Goal: Information Seeking & Learning: Learn about a topic

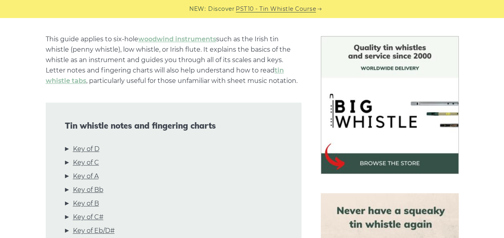
scroll to position [275, 0]
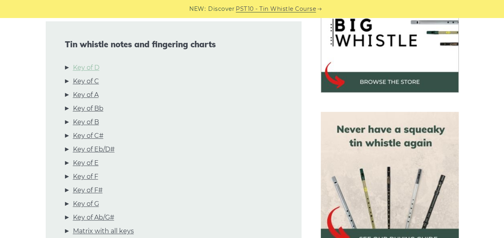
click at [96, 67] on link "Key of D" at bounding box center [86, 68] width 26 height 10
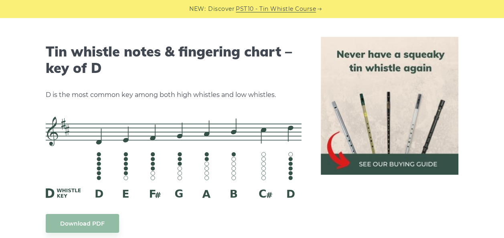
scroll to position [1249, 0]
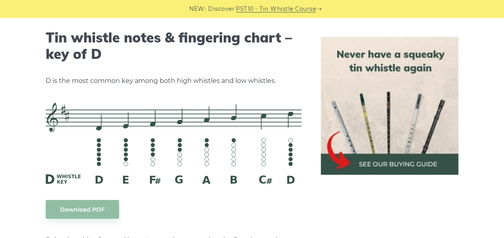
drag, startPoint x: 47, startPoint y: 96, endPoint x: 154, endPoint y: 133, distance: 113.2
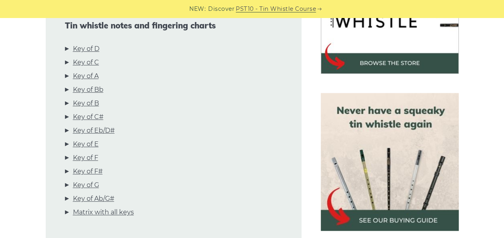
scroll to position [281, 0]
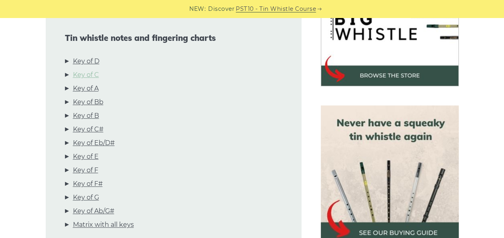
click at [89, 77] on link "Key of C" at bounding box center [86, 75] width 26 height 10
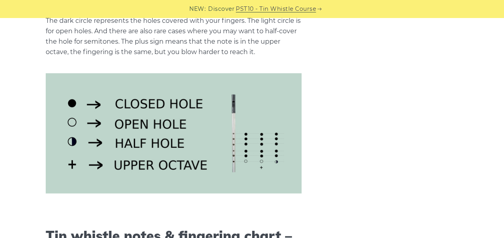
scroll to position [0, 0]
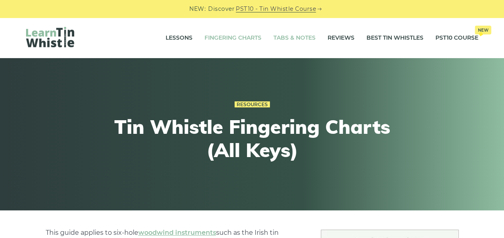
click at [293, 36] on link "Tabs & Notes" at bounding box center [294, 38] width 42 height 20
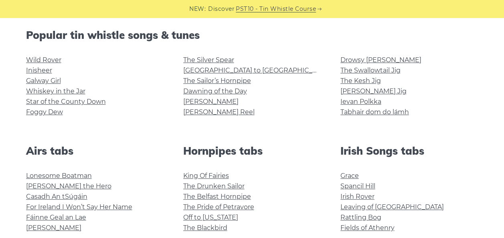
scroll to position [209, 0]
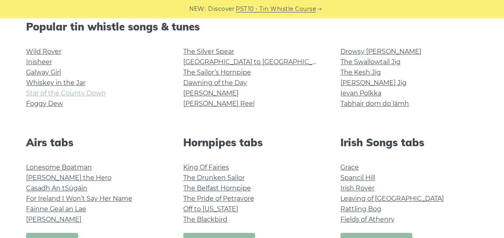
click at [98, 93] on link "Star of the County Down" at bounding box center [66, 93] width 80 height 8
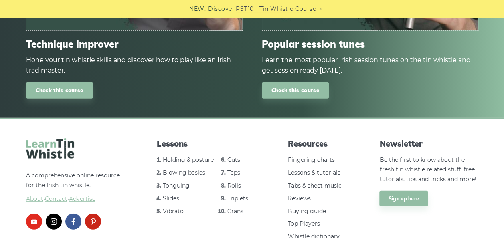
scroll to position [979, 0]
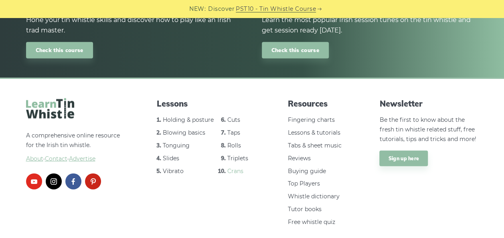
click at [235, 168] on link "Crans" at bounding box center [235, 171] width 16 height 7
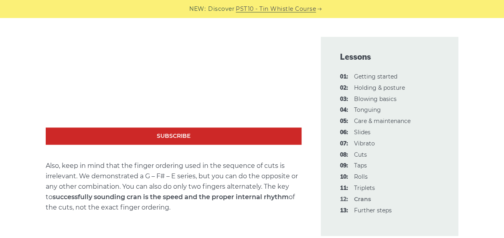
scroll to position [443, 0]
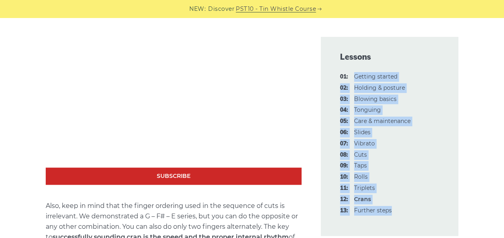
drag, startPoint x: 402, startPoint y: 221, endPoint x: 353, endPoint y: 71, distance: 158.1
click at [353, 71] on div "Lessons 01: Getting started 02: Holding & posture 03: Blowing basics 04: Tongui…" at bounding box center [390, 136] width 138 height 199
drag, startPoint x: 353, startPoint y: 71, endPoint x: 420, endPoint y: 93, distance: 71.1
click at [420, 93] on ul "01: Getting started 02: Holding & posture 03: Blowing basics 04: Tonguing 05: C…" at bounding box center [389, 143] width 99 height 143
click at [446, 105] on div "Lessons 01: Getting started 02: Holding & posture 03: Blowing basics 04: Tongui…" at bounding box center [390, 136] width 138 height 199
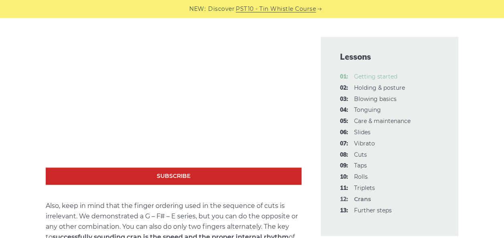
click at [385, 76] on link "01: Getting started" at bounding box center [375, 76] width 43 height 7
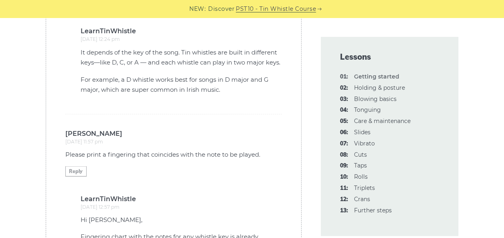
scroll to position [2202, 0]
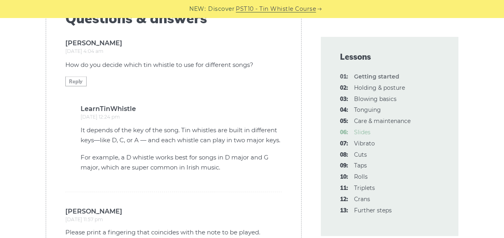
click at [364, 132] on link "06: Slides" at bounding box center [362, 132] width 16 height 7
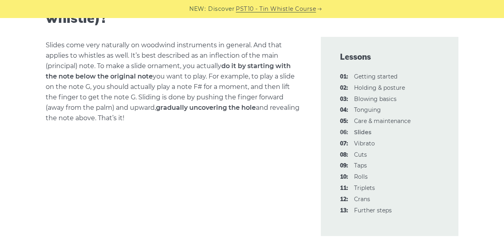
scroll to position [243, 0]
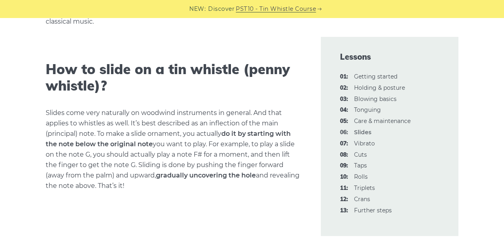
drag, startPoint x: 196, startPoint y: 180, endPoint x: 36, endPoint y: 111, distance: 174.5
drag, startPoint x: 36, startPoint y: 111, endPoint x: 159, endPoint y: 137, distance: 125.5
click at [159, 137] on p "Slides come very naturally on woodwind instruments in general. And that applies…" at bounding box center [174, 149] width 256 height 83
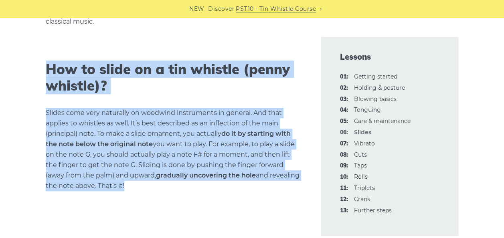
drag, startPoint x: 167, startPoint y: 191, endPoint x: 49, endPoint y: 69, distance: 170.1
copy div "How to slide on a tin whistle ([PERSON_NAME] whistle)? Slides come very natural…"
click at [297, 124] on p "Slides come very naturally on woodwind instruments in general. And that applies…" at bounding box center [174, 149] width 256 height 83
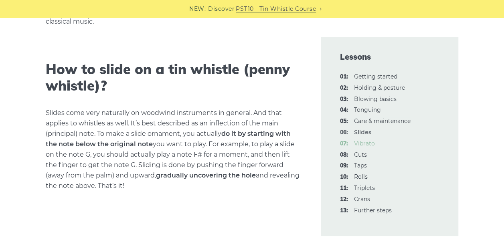
click at [366, 146] on link "07: Vibrato" at bounding box center [364, 143] width 21 height 7
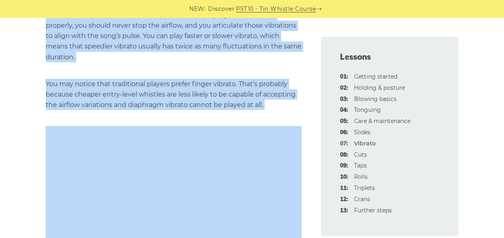
scroll to position [708, 0]
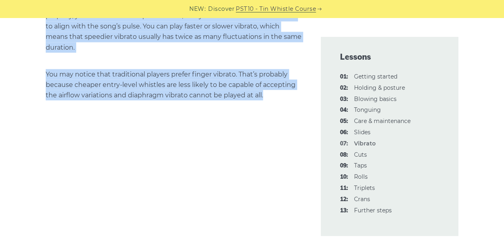
drag, startPoint x: 42, startPoint y: 49, endPoint x: 276, endPoint y: 84, distance: 236.7
click at [94, 69] on p "You may notice that traditional players prefer finger vibrato. That’s probably …" at bounding box center [174, 84] width 256 height 31
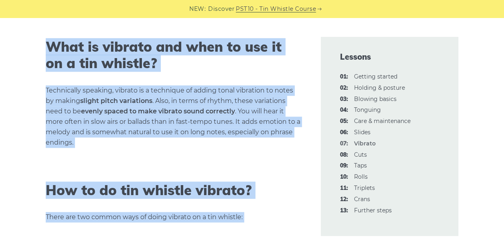
scroll to position [229, 0]
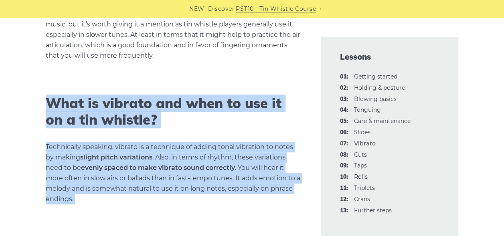
drag, startPoint x: 271, startPoint y: 86, endPoint x: 25, endPoint y: 104, distance: 246.9
drag, startPoint x: 25, startPoint y: 104, endPoint x: 89, endPoint y: 103, distance: 64.2
copy div "What is vibrato and when to use it on a tin whistle? Technically speaking, vibr…"
click at [277, 102] on h2 "What is vibrato and when to use it on a tin whistle?" at bounding box center [174, 111] width 256 height 33
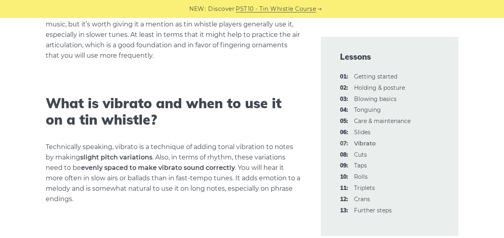
click at [367, 156] on li "08: Cuts" at bounding box center [389, 155] width 99 height 10
click at [364, 156] on link "08: Cuts" at bounding box center [360, 154] width 13 height 7
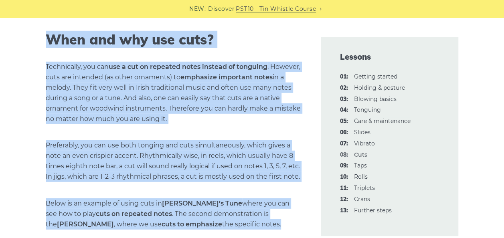
scroll to position [1158, 0]
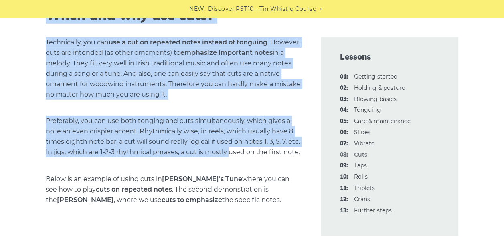
drag, startPoint x: 57, startPoint y: 189, endPoint x: 230, endPoint y: 150, distance: 176.7
click at [230, 150] on p "Preferably, you can use both tonging and cuts simultaneously, which gives a not…" at bounding box center [174, 137] width 256 height 42
click at [129, 91] on p "Technically, you can use a cut on repeated notes instead of tonguing . However,…" at bounding box center [174, 68] width 256 height 63
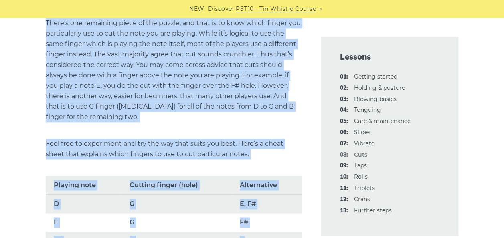
scroll to position [545, 0]
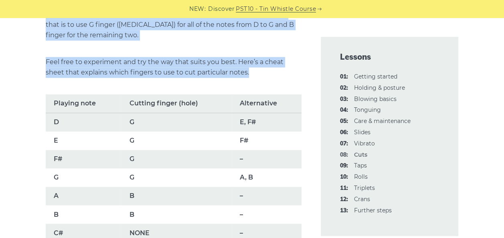
drag, startPoint x: 47, startPoint y: 140, endPoint x: 240, endPoint y: 72, distance: 204.5
copy div "How to play cut ornament on a tin whistle correctly? You lift a finger and put …"
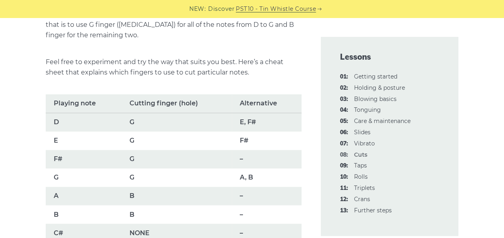
click at [465, 107] on div "Lessons 01: Getting started 02: Holding & posture 03: Blowing basics 04: Tongui…" at bounding box center [389, 136] width 157 height 199
click at [362, 167] on link "09: Taps" at bounding box center [360, 165] width 13 height 7
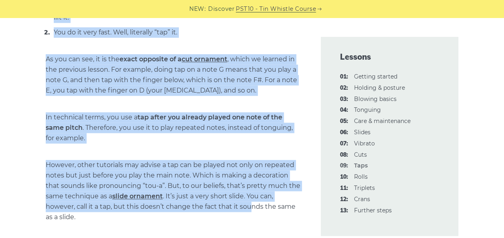
scroll to position [419, 0]
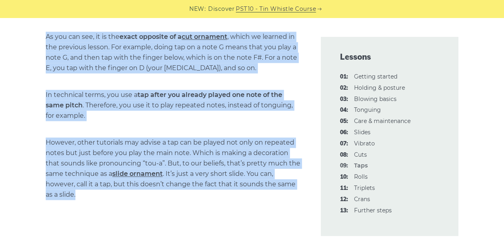
drag, startPoint x: 48, startPoint y: 27, endPoint x: 260, endPoint y: 193, distance: 269.0
drag, startPoint x: 260, startPoint y: 193, endPoint x: 202, endPoint y: 171, distance: 61.8
copy div "How and when to use taps on a tin whistle? As the name suggests, you tap the no…"
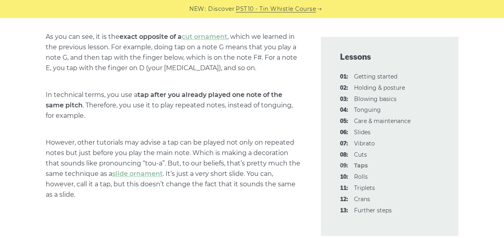
click at [431, 202] on li "12: Crans" at bounding box center [389, 200] width 99 height 10
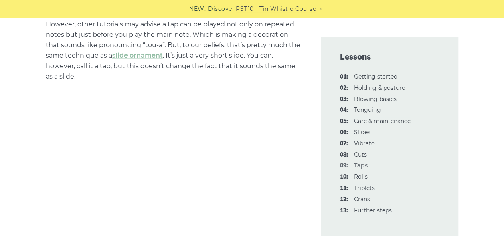
scroll to position [540, 0]
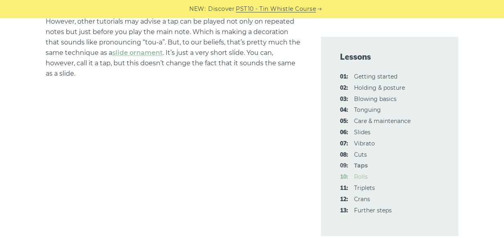
click at [364, 178] on link "10: Rolls" at bounding box center [361, 176] width 14 height 7
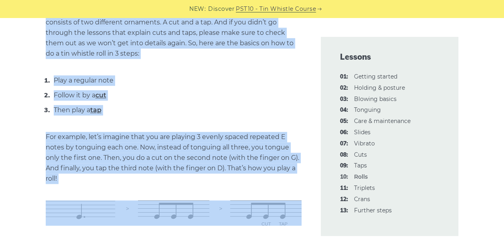
scroll to position [445, 0]
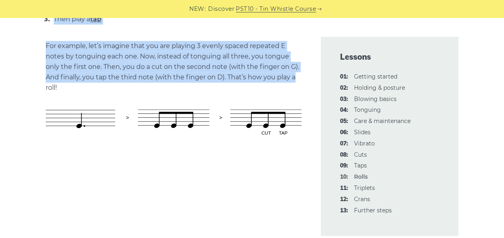
drag, startPoint x: 41, startPoint y: 35, endPoint x: 299, endPoint y: 77, distance: 261.1
copy div "How to do rolls on a tin whistle correctly? As we just mentioned, a roll is a s…"
click at [363, 191] on link "11: Triplets" at bounding box center [364, 187] width 21 height 7
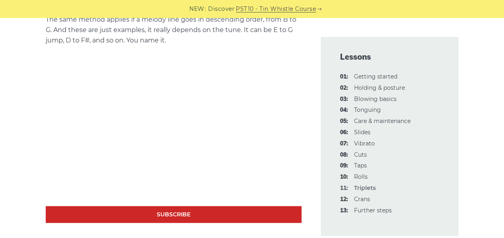
scroll to position [495, 0]
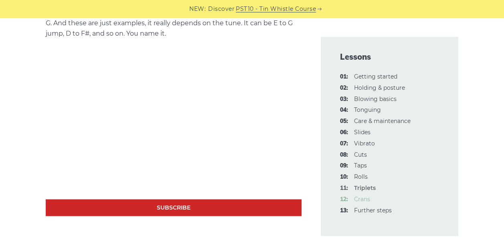
click at [355, 201] on link "12: Crans" at bounding box center [362, 199] width 16 height 7
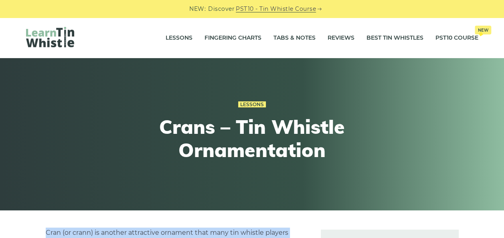
drag, startPoint x: 167, startPoint y: 71, endPoint x: 47, endPoint y: 226, distance: 195.5
drag, startPoint x: 47, startPoint y: 226, endPoint x: 53, endPoint y: 232, distance: 8.5
copy div "Cran (or crann) is another attractive ornament that many tin whistle players co…"
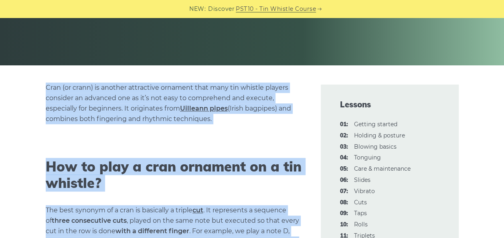
scroll to position [149, 0]
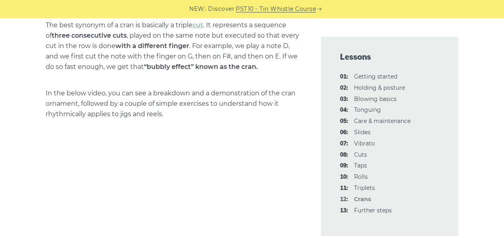
scroll to position [352, 0]
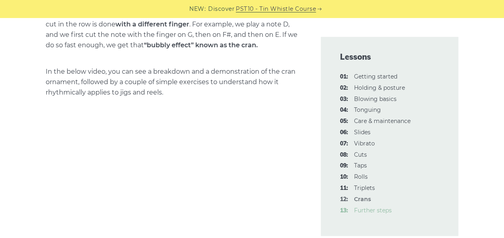
click at [382, 212] on link "13: Further steps" at bounding box center [373, 210] width 38 height 7
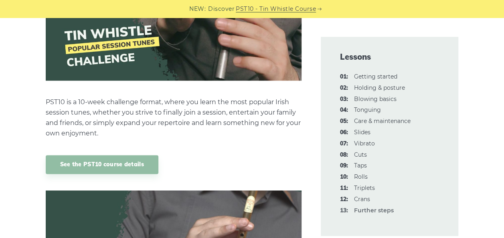
scroll to position [565, 0]
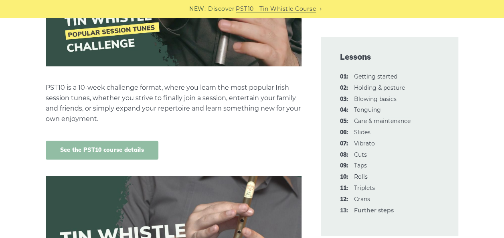
click at [123, 147] on link "See the PST10 course details" at bounding box center [102, 150] width 113 height 19
click at [370, 110] on link "04: Tonguing" at bounding box center [367, 109] width 27 height 7
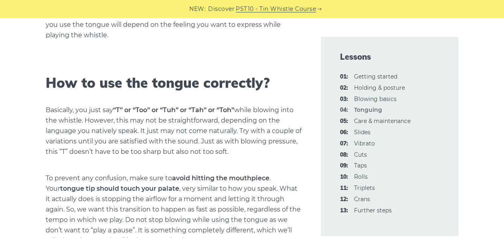
scroll to position [413, 0]
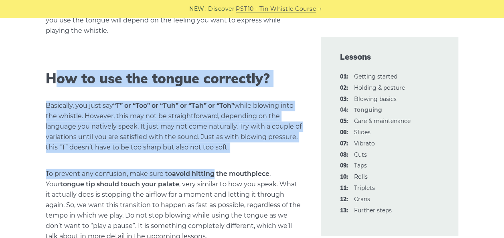
drag, startPoint x: 60, startPoint y: 59, endPoint x: 218, endPoint y: 172, distance: 194.3
click at [218, 172] on strong "avoid hitting the mouthpiece" at bounding box center [220, 174] width 97 height 8
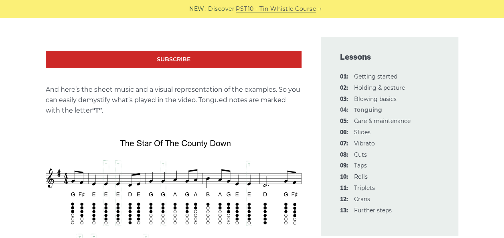
scroll to position [463, 0]
